Goal: Navigation & Orientation: Find specific page/section

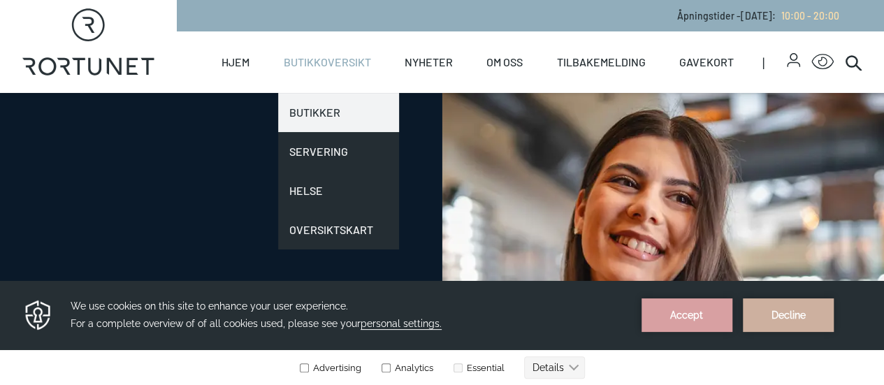
click at [320, 110] on link "Butikker" at bounding box center [338, 112] width 121 height 39
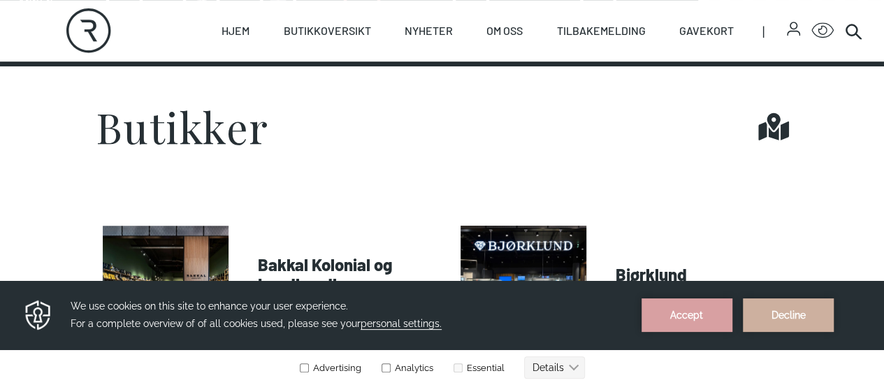
scroll to position [349, 0]
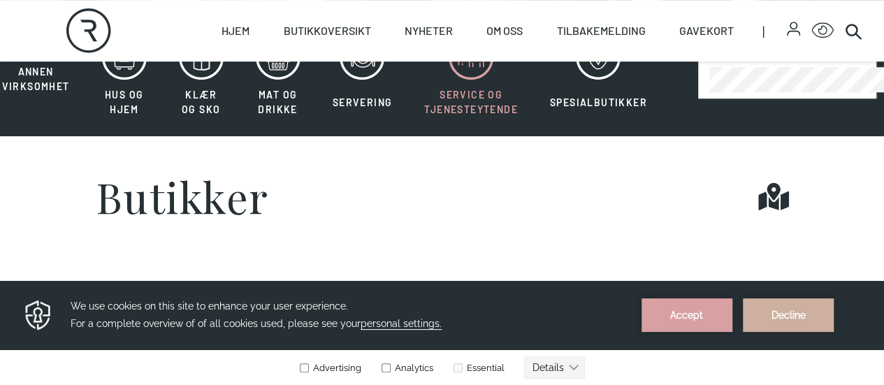
click at [469, 67] on icon at bounding box center [476, 62] width 14 height 10
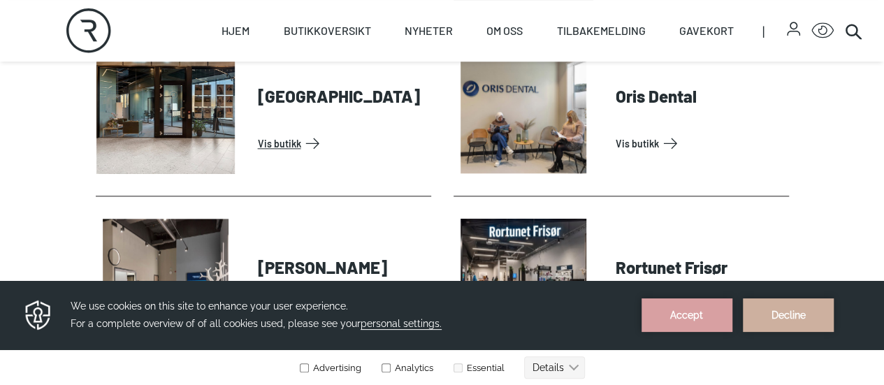
scroll to position [349, 0]
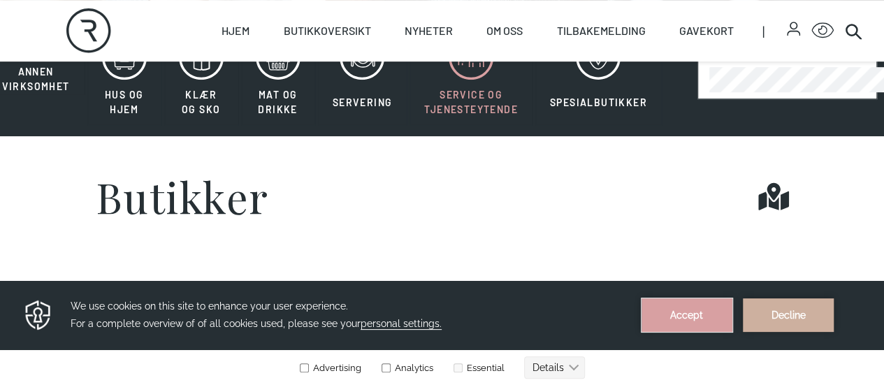
click at [690, 310] on button "Accept" at bounding box center [686, 315] width 91 height 34
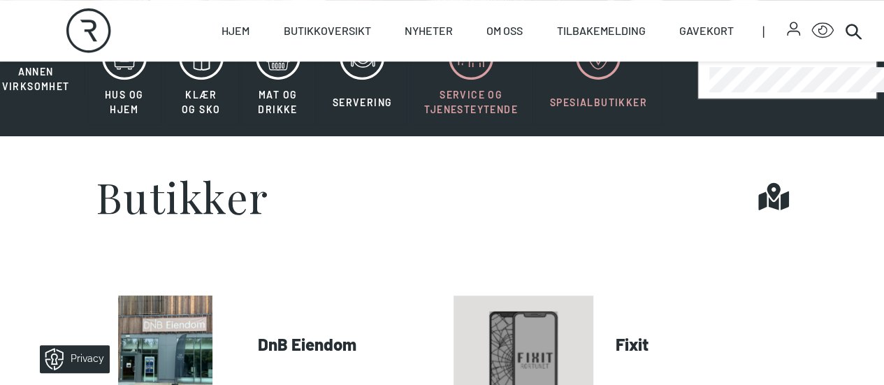
click at [608, 108] on span "Spesialbutikker" at bounding box center [598, 102] width 97 height 12
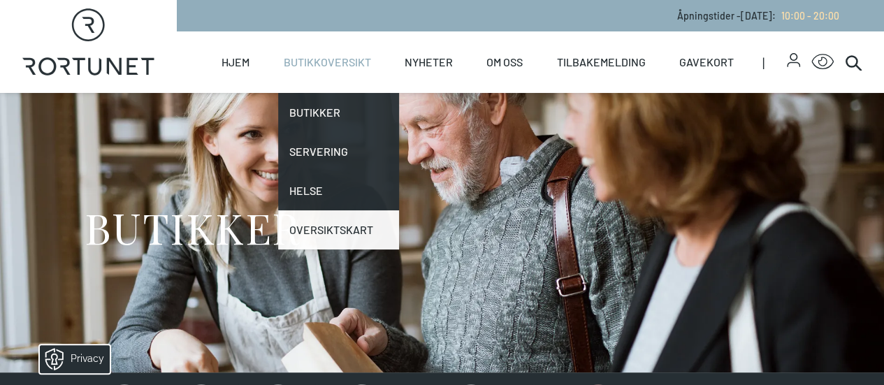
click at [348, 227] on link "Oversiktskart" at bounding box center [338, 229] width 121 height 39
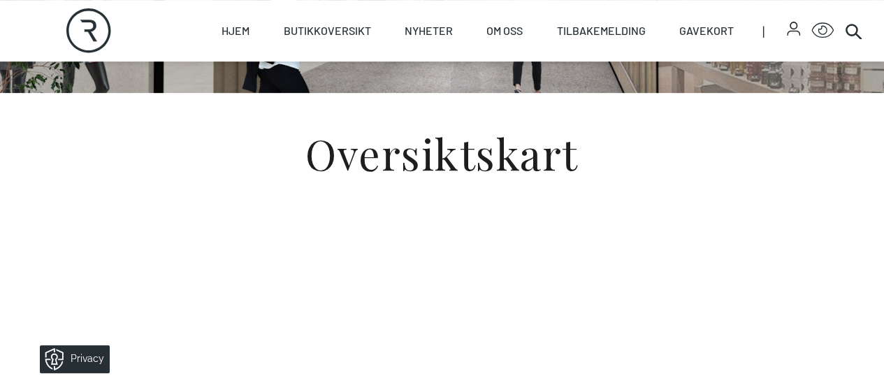
scroll to position [419, 0]
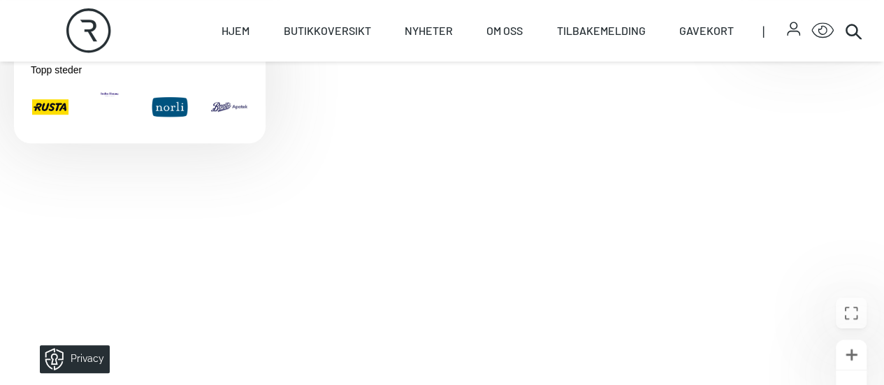
scroll to position [472, 0]
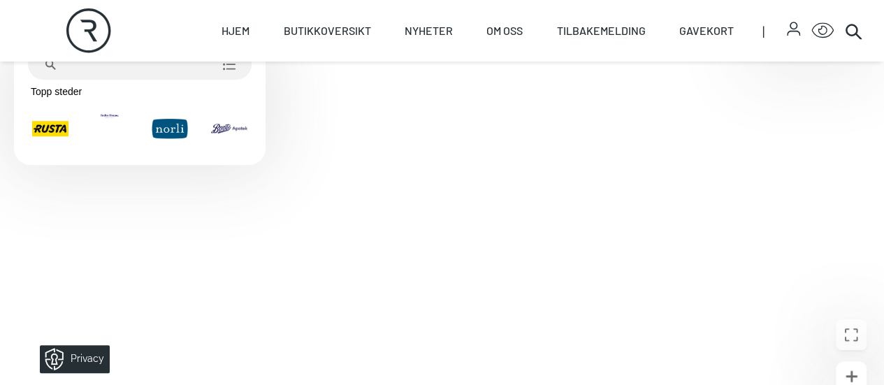
click at [811, 60] on div "1. etg" at bounding box center [809, 47] width 122 height 25
click at [790, 85] on p "2. etg" at bounding box center [773, 72] width 36 height 25
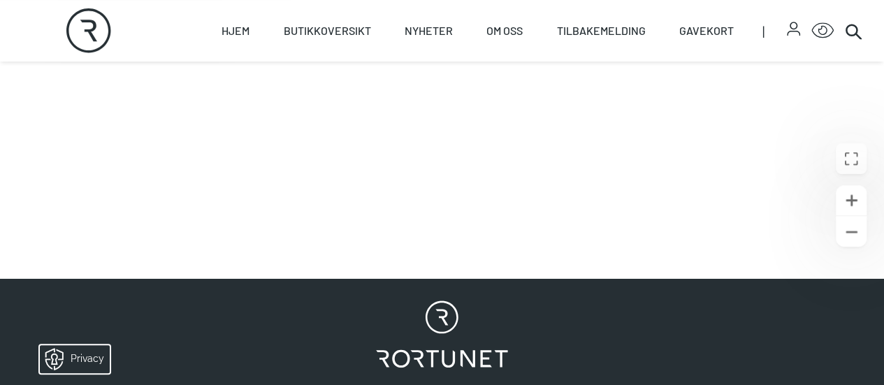
scroll to position [633, 0]
